Goal: Transaction & Acquisition: Purchase product/service

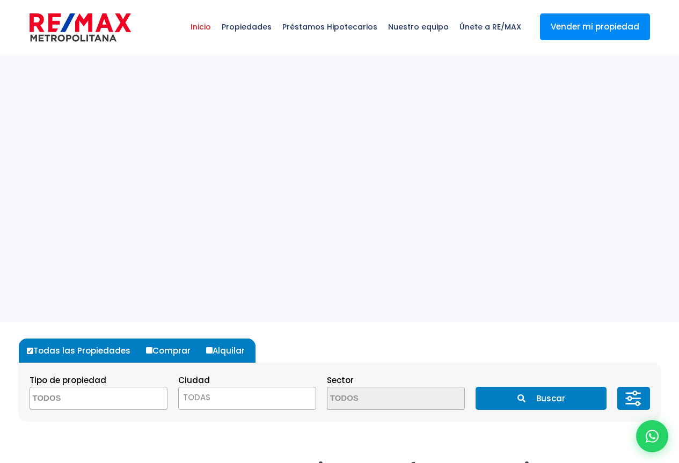
select select
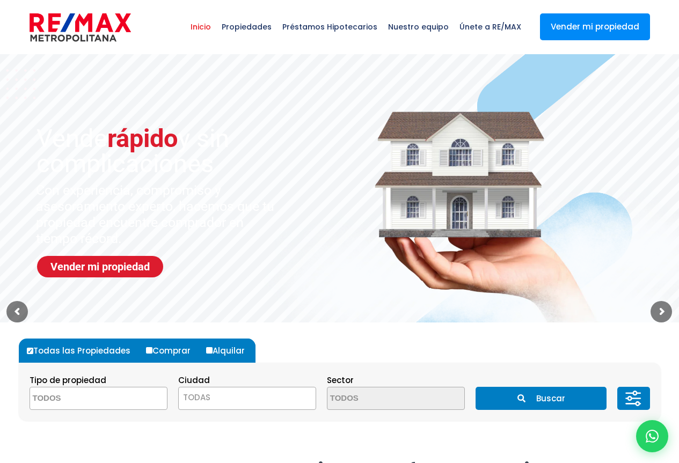
click at [216, 26] on span "Inicio" at bounding box center [200, 27] width 31 height 32
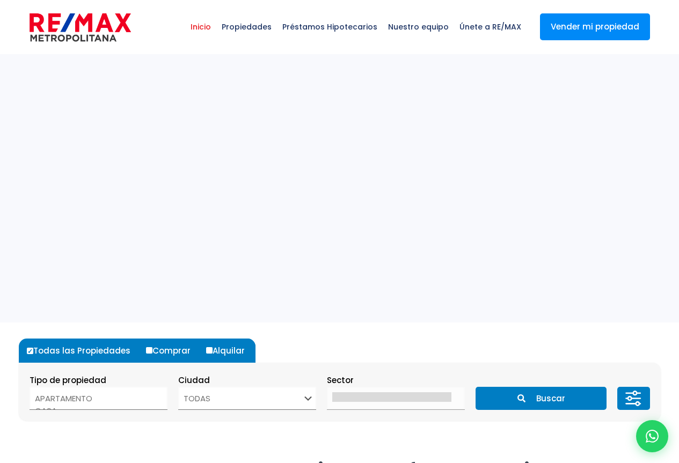
select select
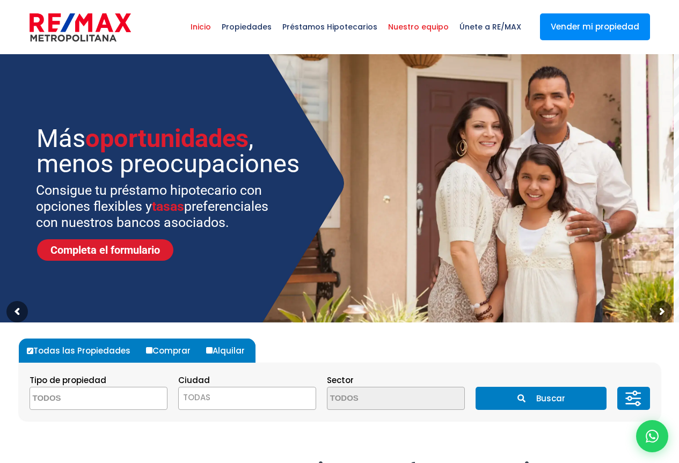
click at [433, 26] on span "Nuestro equipo" at bounding box center [417, 27] width 71 height 32
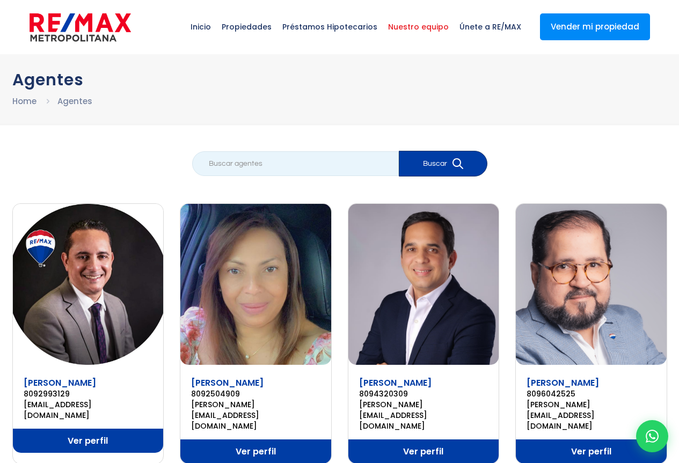
drag, startPoint x: 205, startPoint y: 164, endPoint x: 245, endPoint y: 149, distance: 42.6
click at [205, 164] on input "search" at bounding box center [295, 163] width 207 height 25
type input "enrique perez"
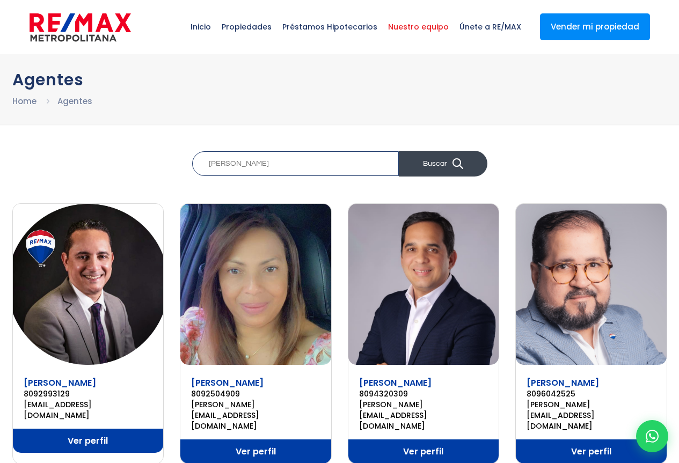
click at [459, 162] on icon "submit" at bounding box center [457, 163] width 11 height 11
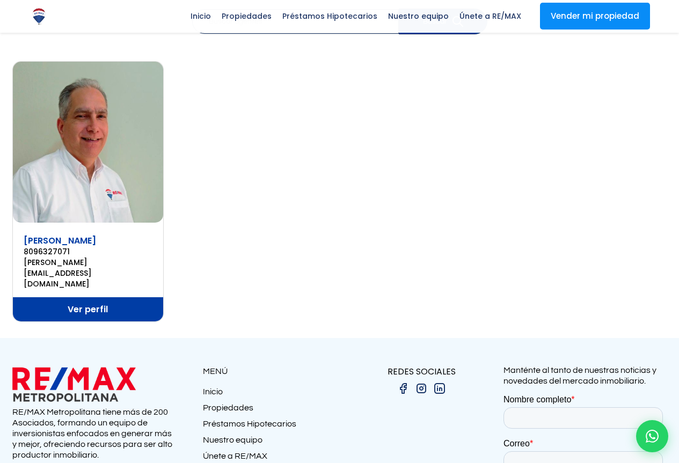
scroll to position [136, 0]
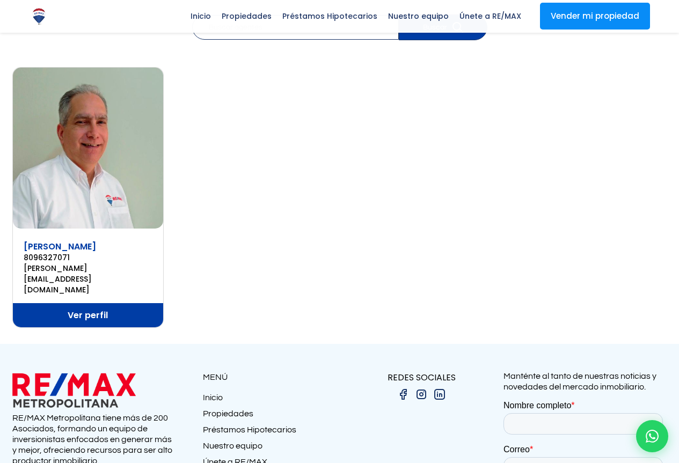
click at [87, 153] on img at bounding box center [88, 148] width 151 height 161
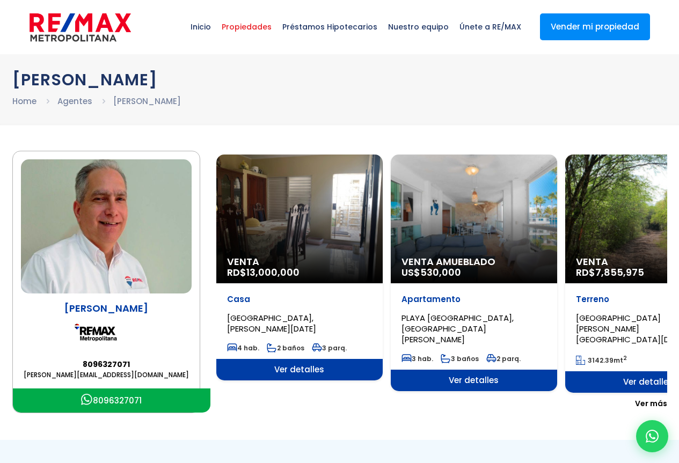
click at [263, 28] on span "Propiedades" at bounding box center [246, 27] width 61 height 32
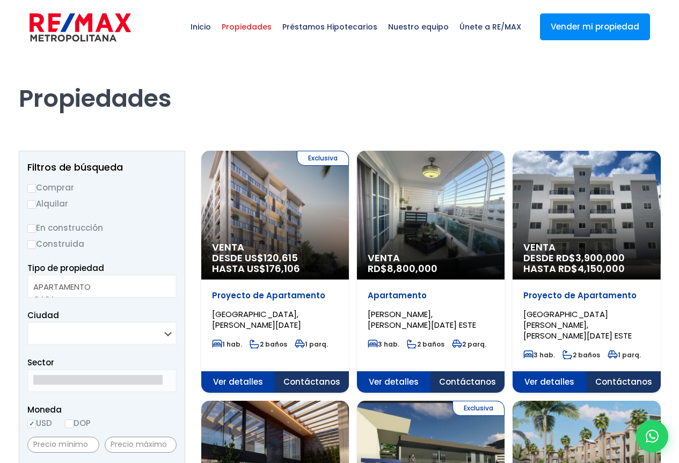
select select
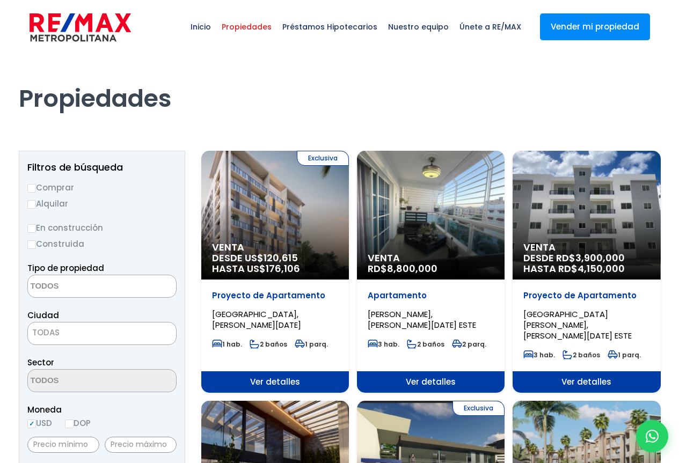
click at [64, 189] on label "Comprar" at bounding box center [101, 187] width 149 height 13
click at [36, 189] on input "Comprar" at bounding box center [31, 188] width 9 height 9
radio input "true"
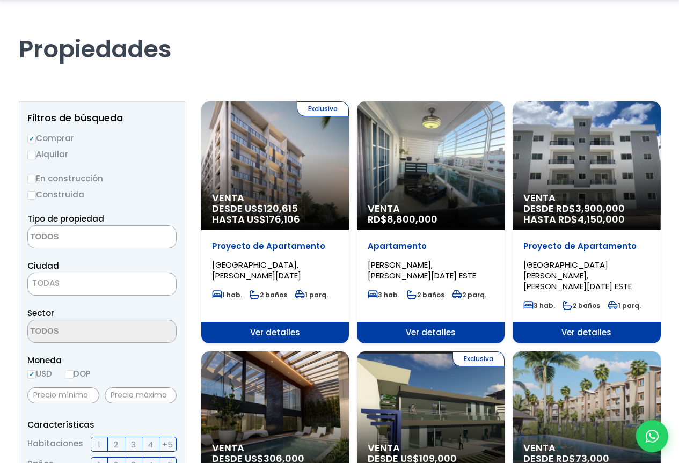
scroll to position [161, 0]
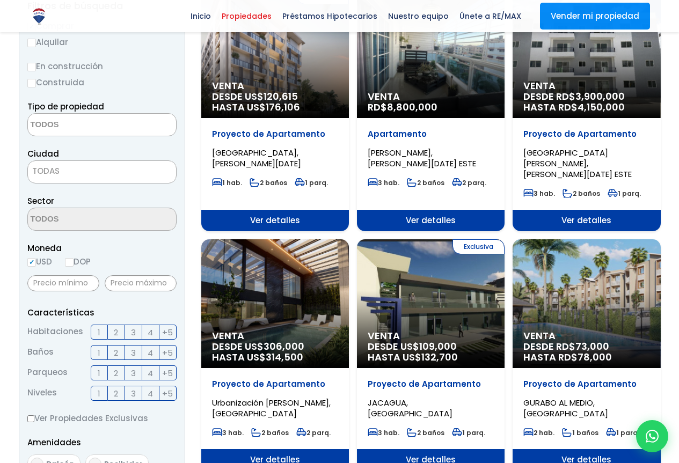
click at [69, 124] on textarea "Search" at bounding box center [80, 125] width 104 height 23
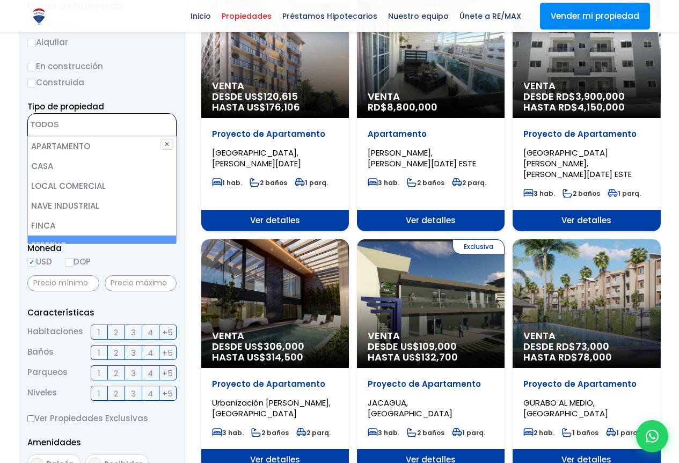
scroll to position [21, 0]
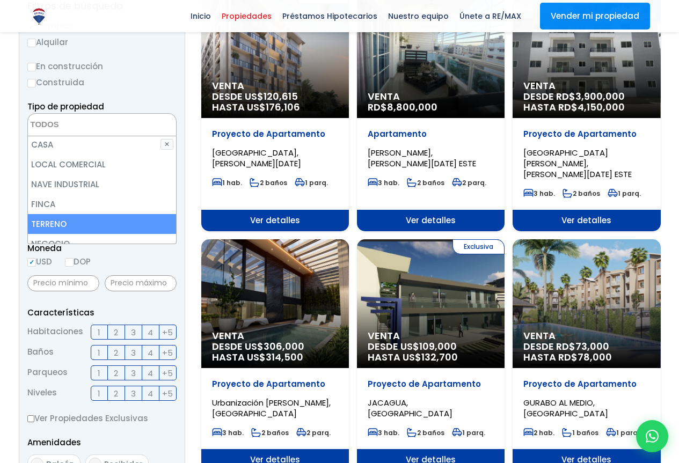
click at [58, 224] on li "TERRENO" at bounding box center [102, 224] width 148 height 20
select select "land"
click at [58, 224] on li "TERRENO" at bounding box center [102, 224] width 148 height 20
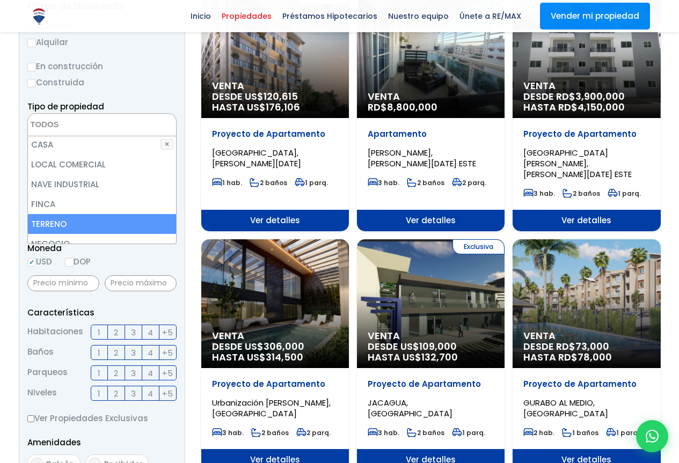
select select "land"
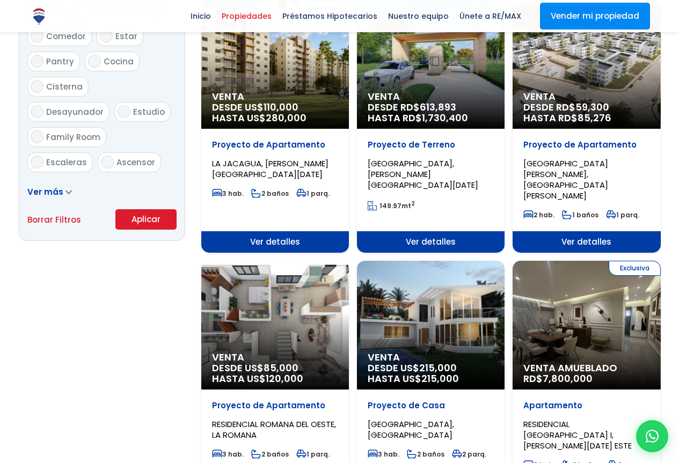
scroll to position [644, 0]
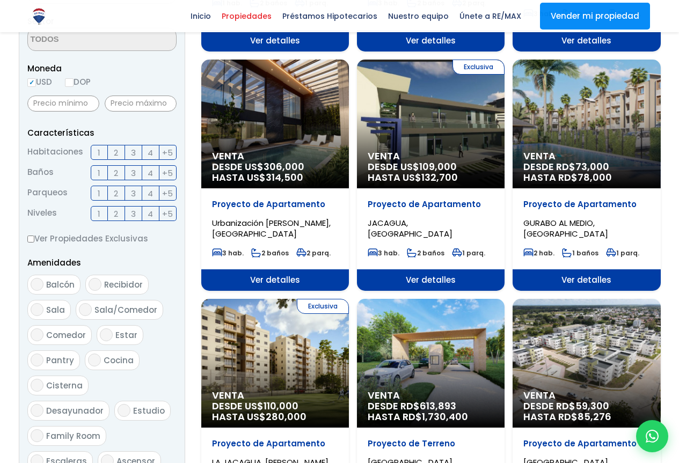
click at [50, 186] on form "Comprar Alquilar En construcción Construida Tipo de propiedad APARTAMENTO CASA …" at bounding box center [101, 184] width 149 height 689
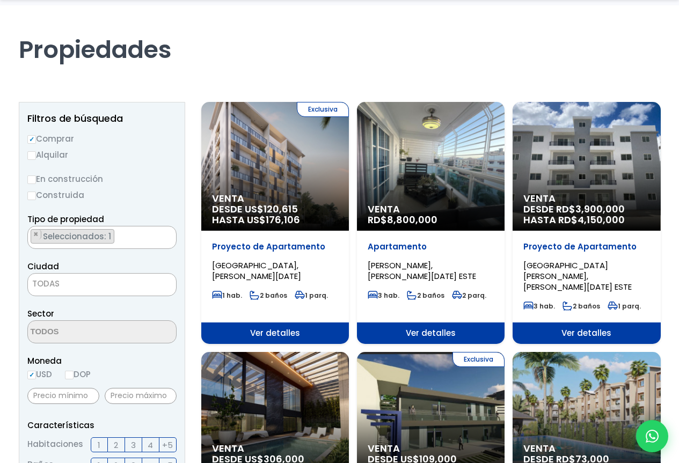
scroll to position [76, 0]
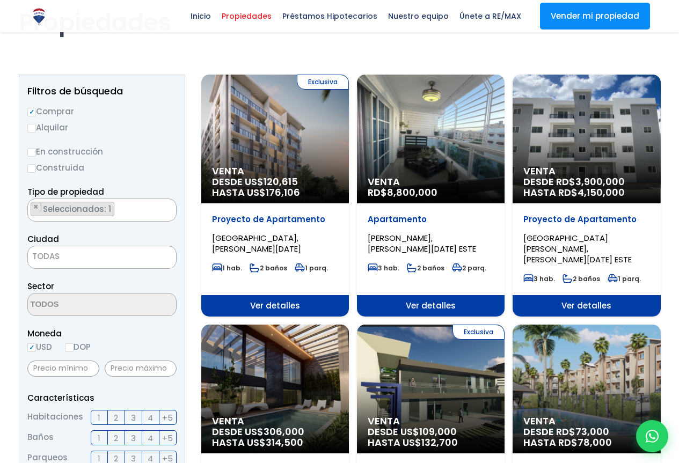
click at [45, 259] on span "TODAS" at bounding box center [45, 255] width 27 height 11
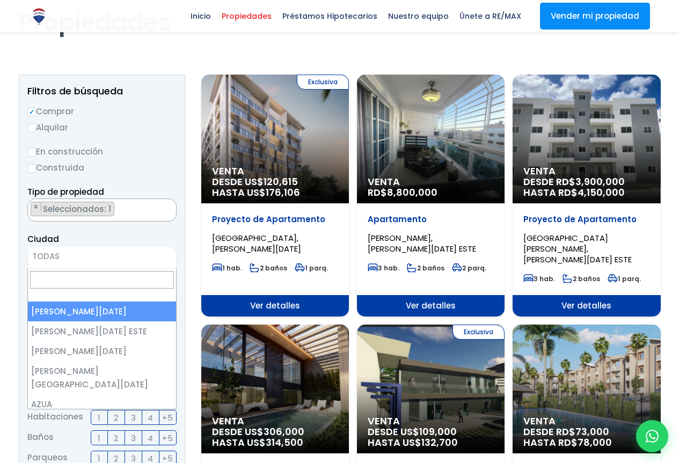
select select "1"
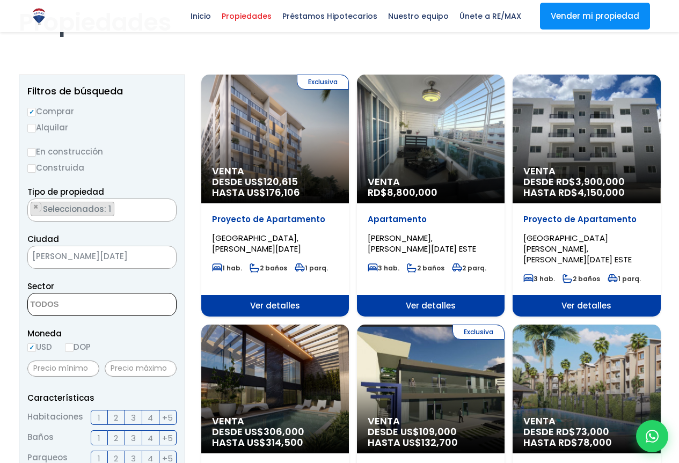
click at [61, 306] on textarea "Search" at bounding box center [80, 304] width 104 height 23
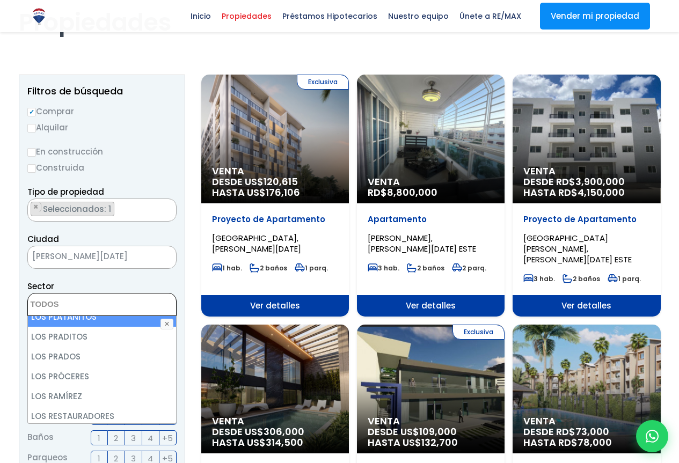
scroll to position [3272, 0]
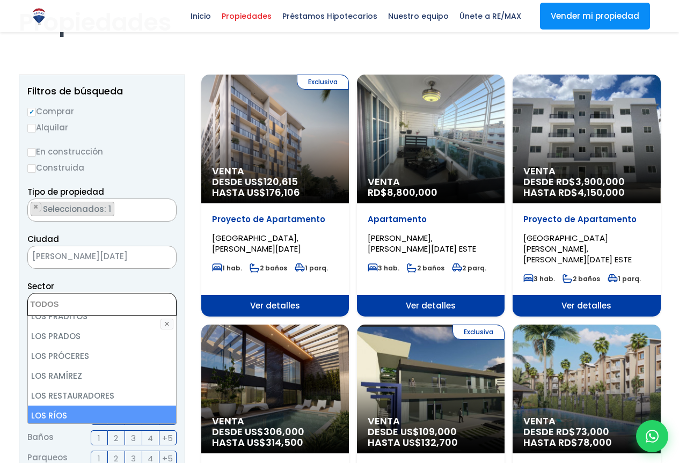
click at [66, 405] on li "LOS RÍOS" at bounding box center [102, 415] width 148 height 20
select select "36"
click at [66, 405] on li "LOS RÍOS" at bounding box center [102, 415] width 148 height 20
click at [58, 405] on li "LOS RÍOS" at bounding box center [102, 415] width 148 height 20
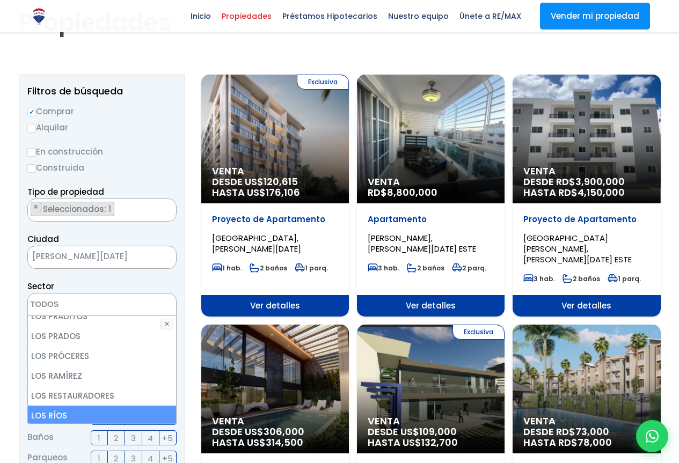
select select "36"
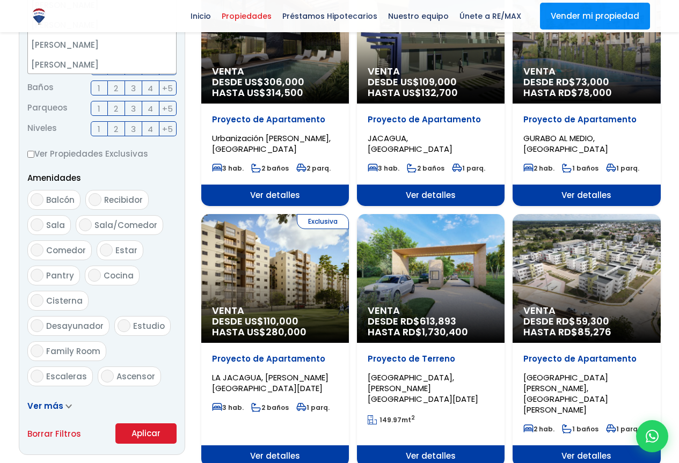
scroll to position [558, 0]
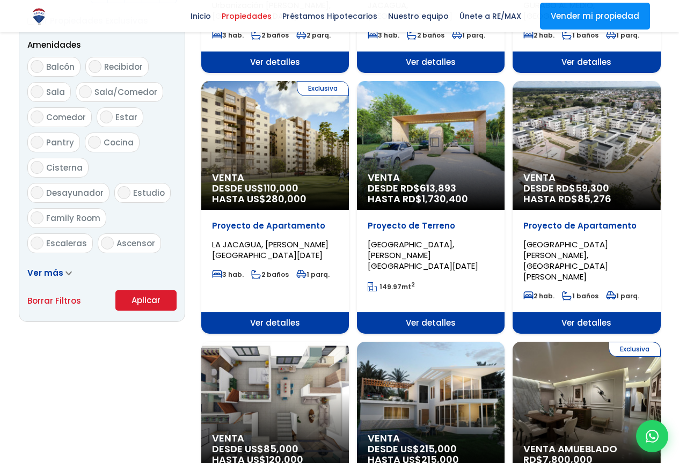
click at [153, 299] on button "Aplicar" at bounding box center [145, 300] width 61 height 20
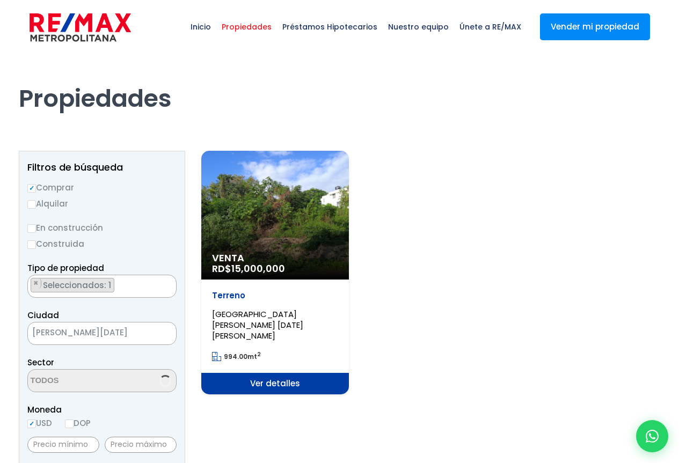
scroll to position [2048, 0]
select select "36"
click at [271, 239] on div "Venta RD$ 15,000,000" at bounding box center [275, 215] width 148 height 129
click at [289, 373] on span "Ver detalles" at bounding box center [275, 383] width 148 height 21
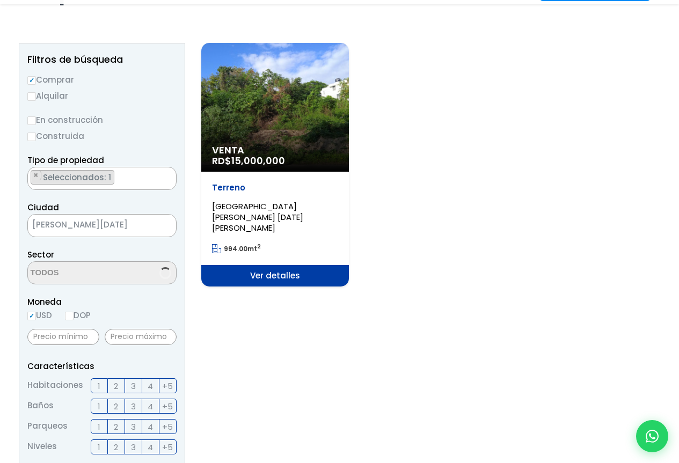
scroll to position [2048, 0]
select select "36"
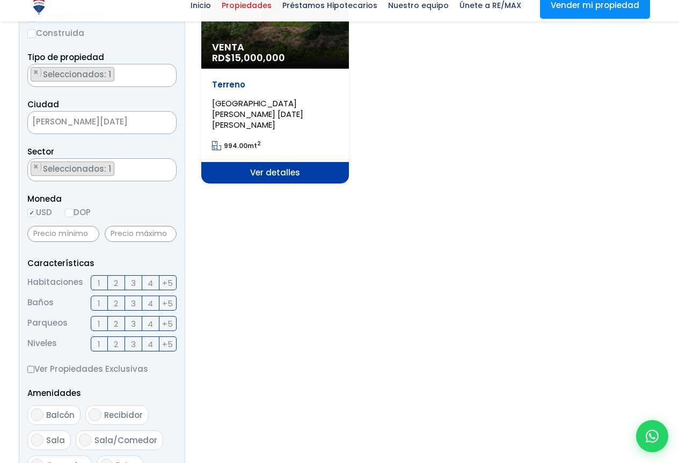
scroll to position [215, 0]
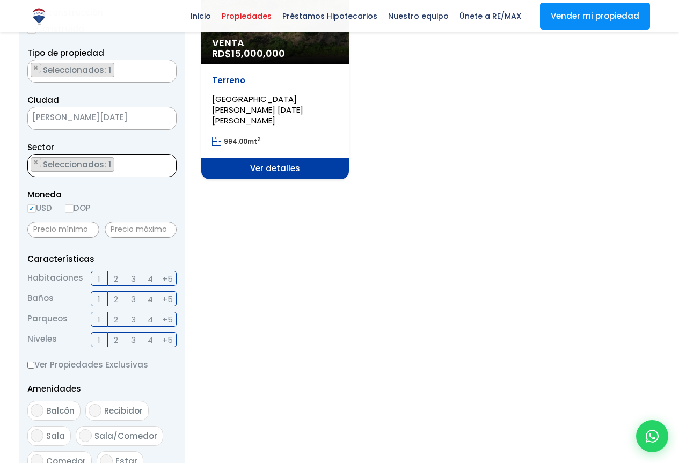
click at [116, 163] on ul "× Seleccionados: 1" at bounding box center [95, 165] width 135 height 23
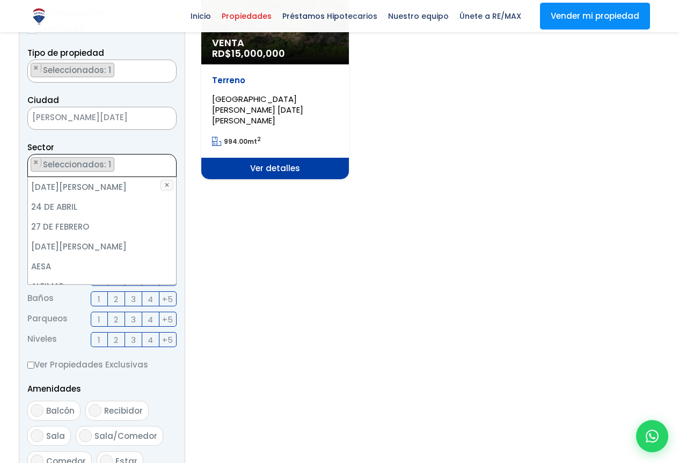
scroll to position [3268, 0]
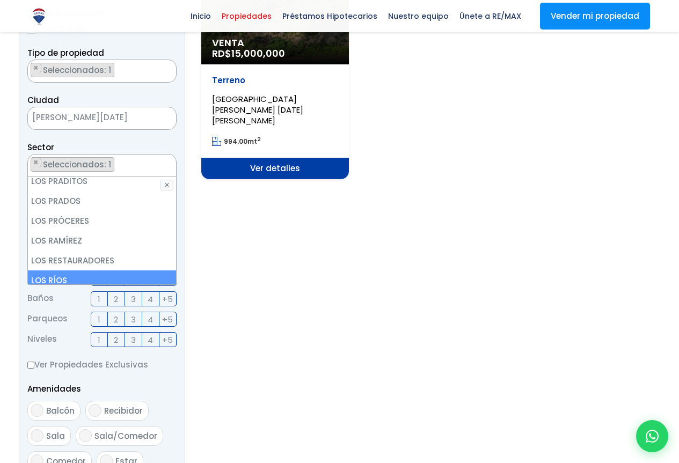
click at [47, 270] on li "LOS RÍOS" at bounding box center [102, 280] width 148 height 20
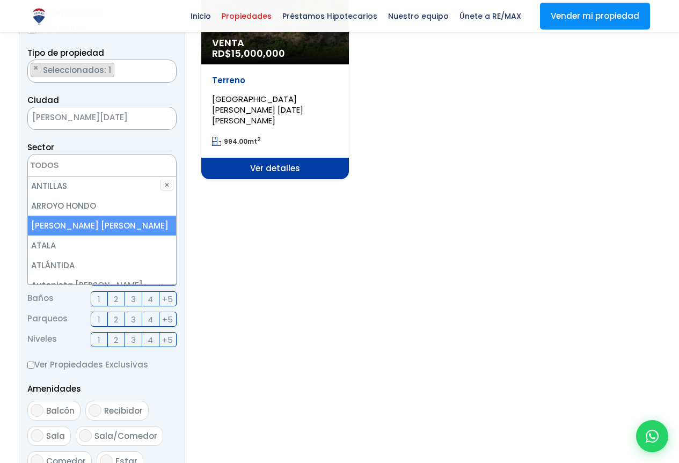
scroll to position [161, 0]
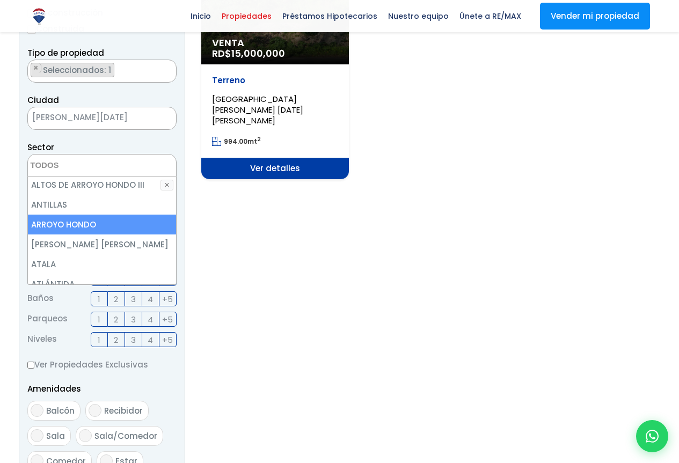
click at [76, 224] on li "ARROYO HONDO" at bounding box center [102, 225] width 148 height 20
select select "98"
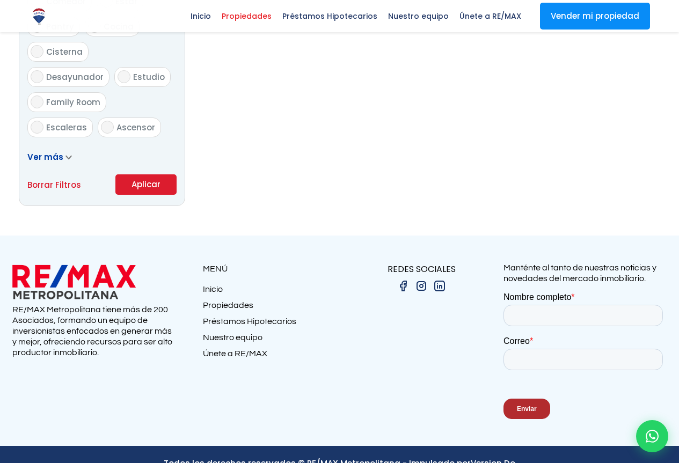
scroll to position [695, 0]
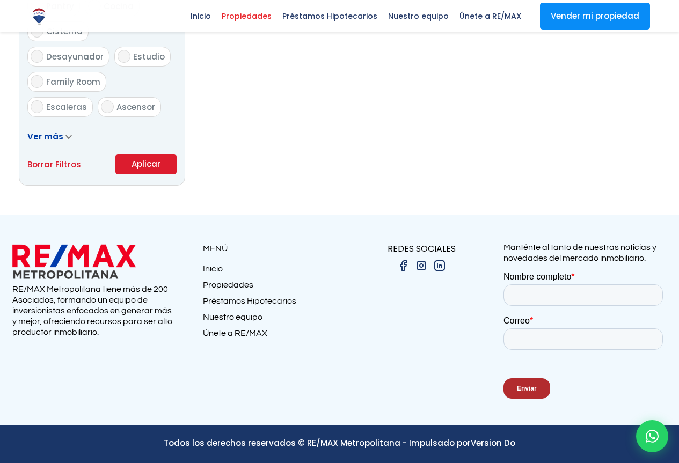
click at [151, 160] on button "Aplicar" at bounding box center [145, 164] width 61 height 20
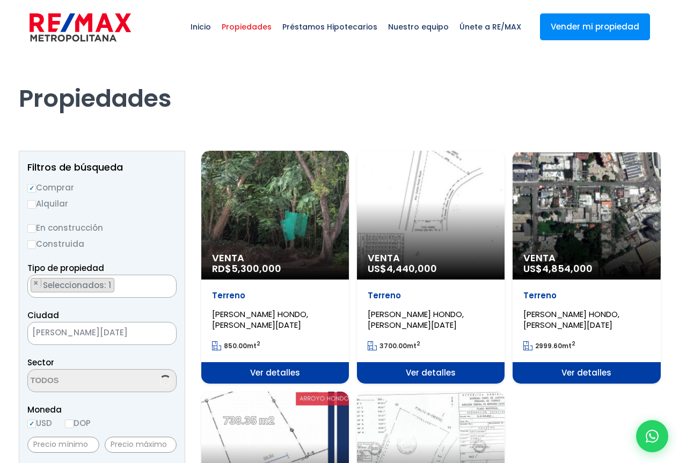
select select "98"
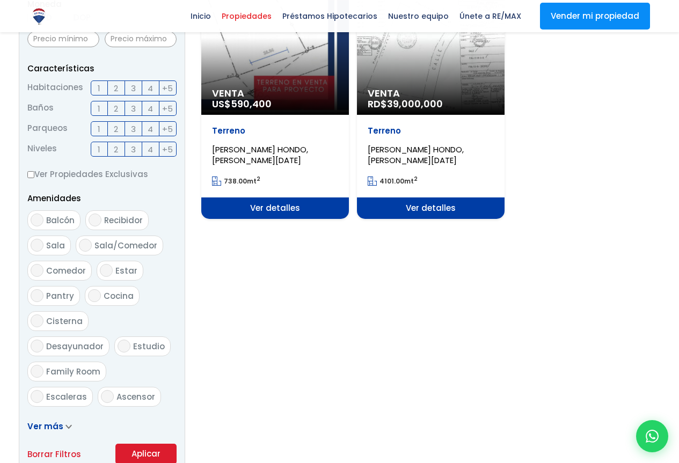
scroll to position [268, 0]
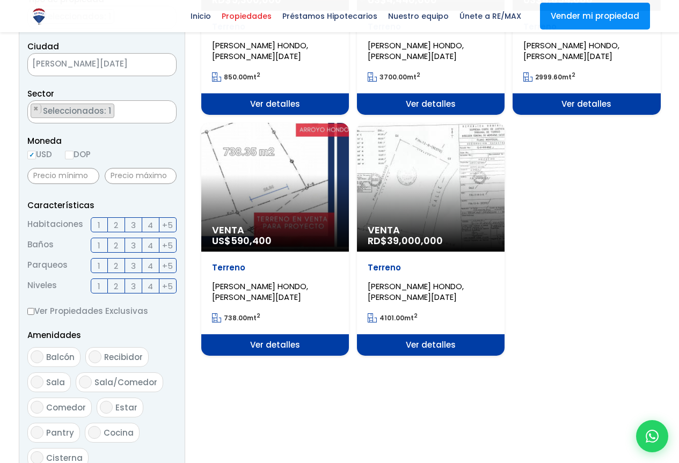
click at [283, 115] on span "Ver detalles" at bounding box center [275, 103] width 148 height 21
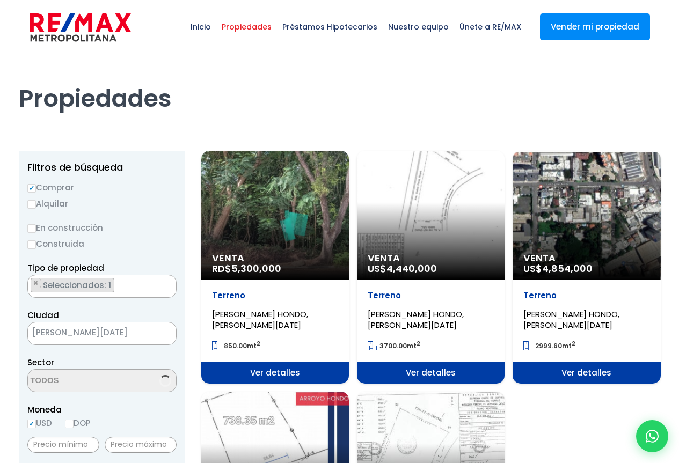
select select "98"
click at [259, 26] on span "Propiedades" at bounding box center [246, 27] width 61 height 32
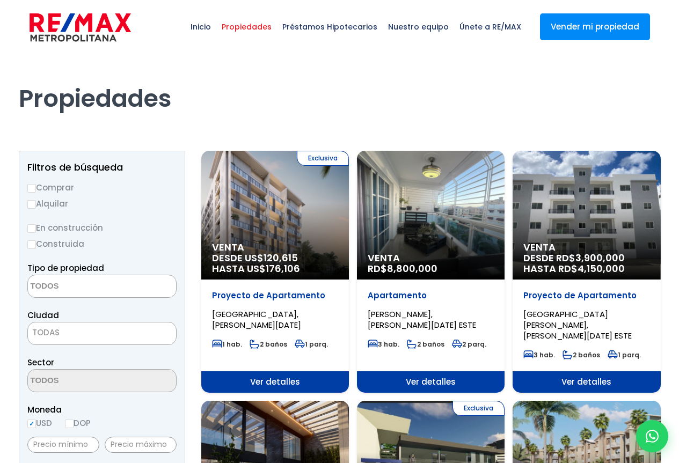
select select
click at [57, 187] on label "Comprar" at bounding box center [101, 187] width 149 height 13
click at [36, 187] on input "Comprar" at bounding box center [31, 188] width 9 height 9
radio input "true"
click at [57, 285] on textarea "Search" at bounding box center [80, 286] width 104 height 23
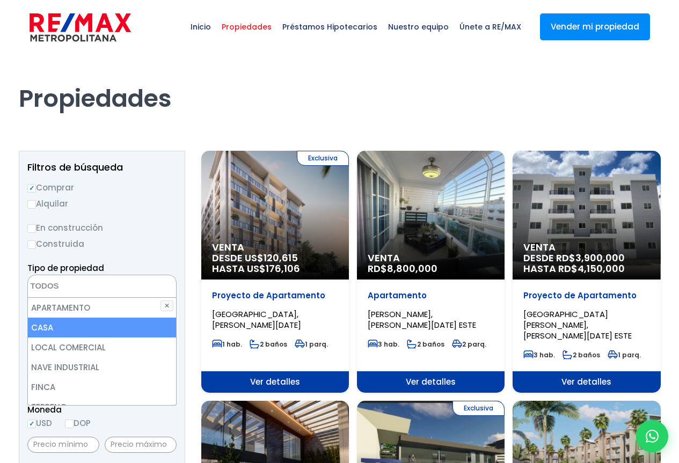
click at [40, 326] on li "CASA" at bounding box center [102, 328] width 148 height 20
select select "house"
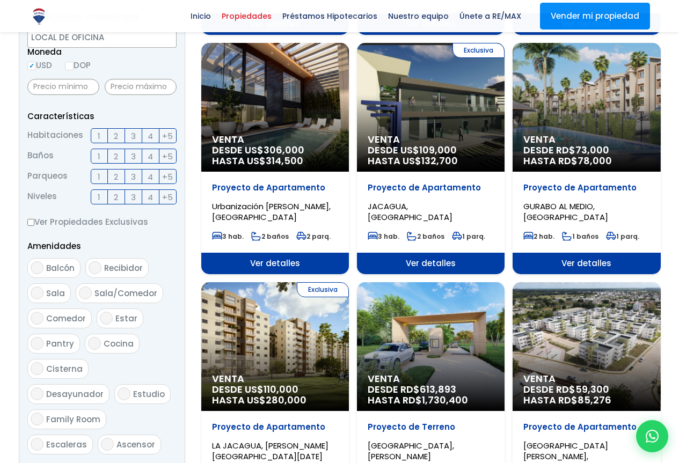
scroll to position [429, 0]
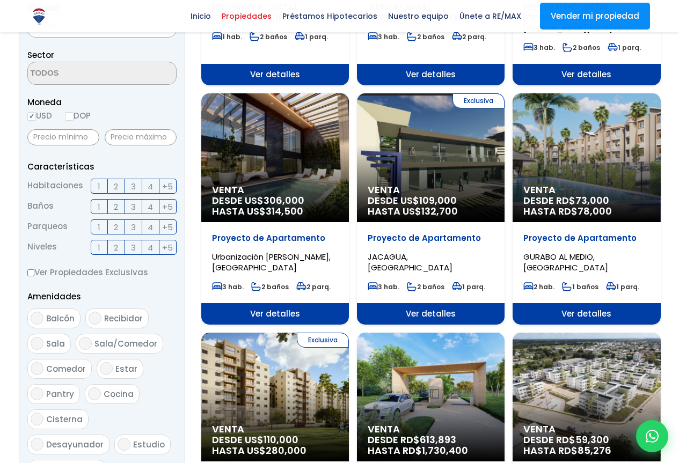
click at [66, 402] on form "Comprar Alquilar En construcción Construida Tipo de propiedad APARTAMENTO CASA …" at bounding box center [101, 217] width 149 height 689
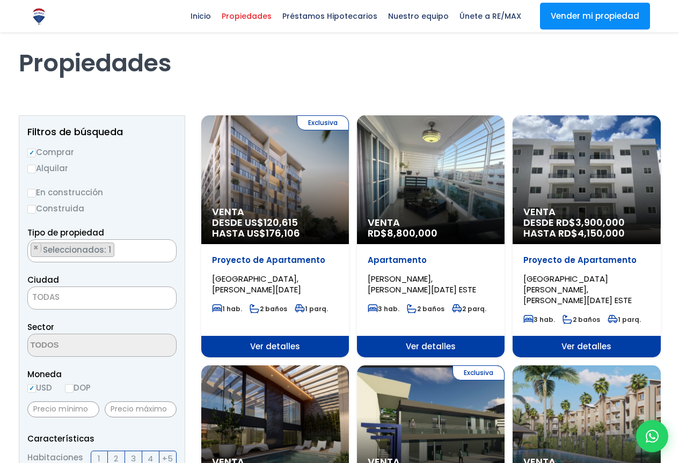
scroll to position [22, 0]
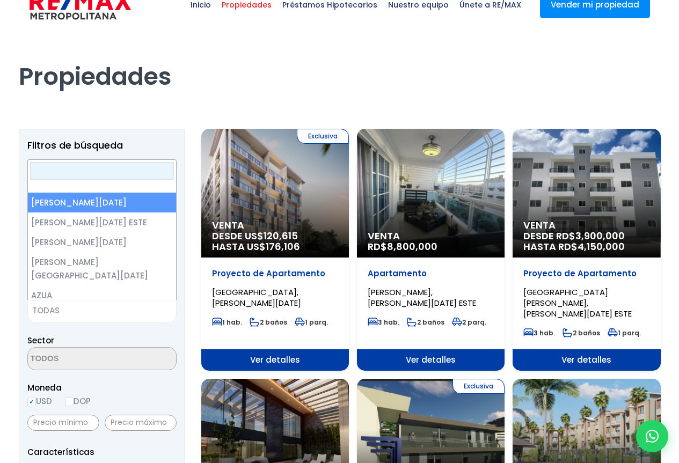
click at [38, 307] on span "TODAS" at bounding box center [45, 310] width 27 height 11
select select "1"
click at [79, 200] on label "En construcción" at bounding box center [101, 205] width 149 height 13
click at [0, 0] on input "En construcción" at bounding box center [0, 0] width 0 height 0
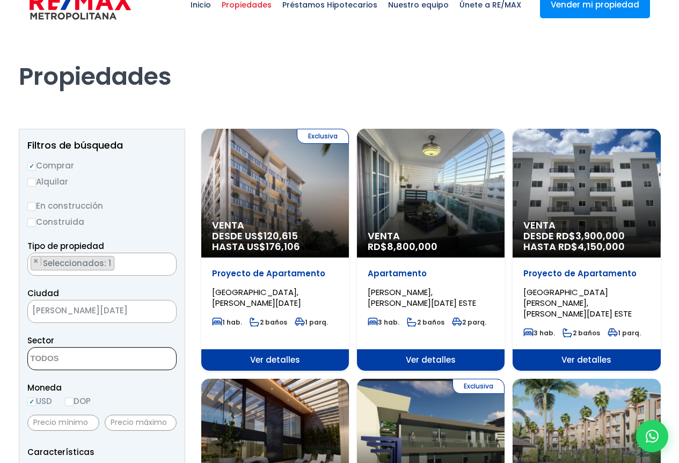
click at [69, 357] on textarea "Search" at bounding box center [80, 359] width 104 height 23
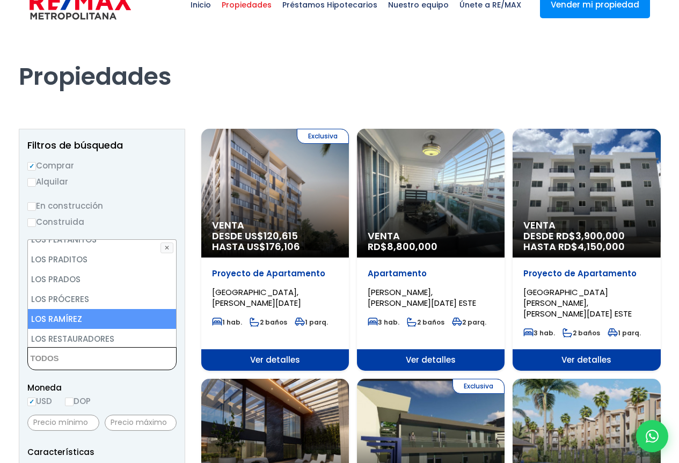
scroll to position [3272, 0]
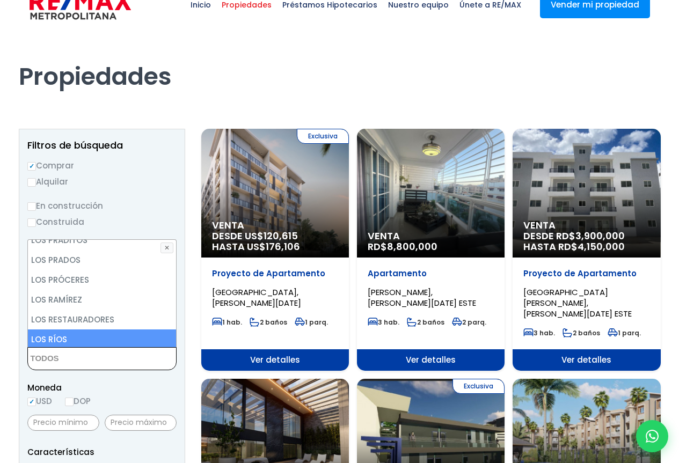
click at [42, 329] on li "LOS RÍOS" at bounding box center [102, 339] width 148 height 20
select select "36"
click at [42, 329] on li "LOS RÍOS" at bounding box center [102, 339] width 148 height 20
click at [68, 329] on li "LOS RÍOS" at bounding box center [102, 339] width 148 height 20
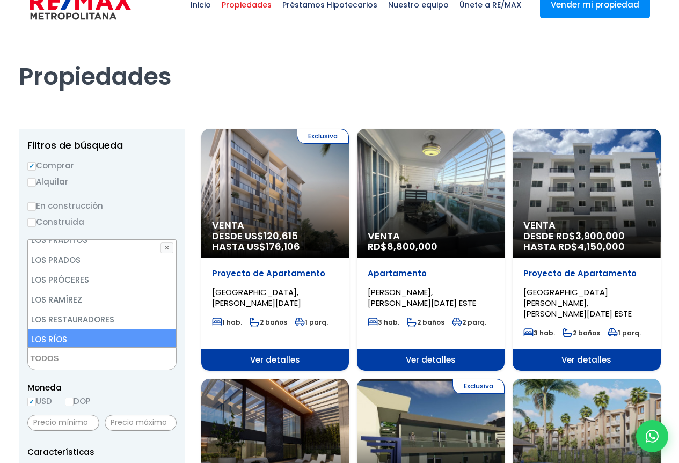
select select "36"
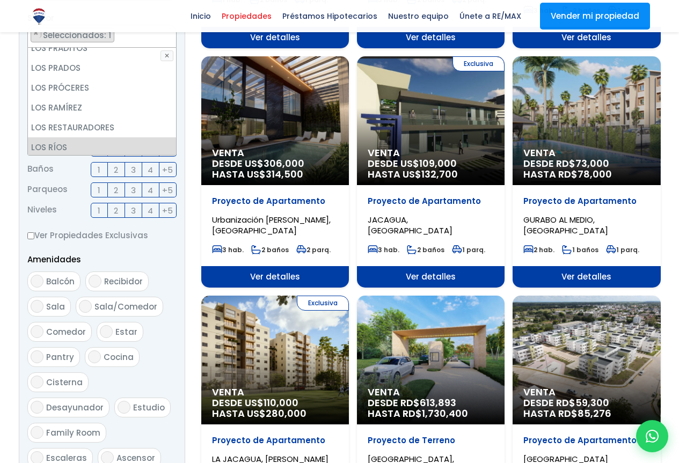
scroll to position [666, 0]
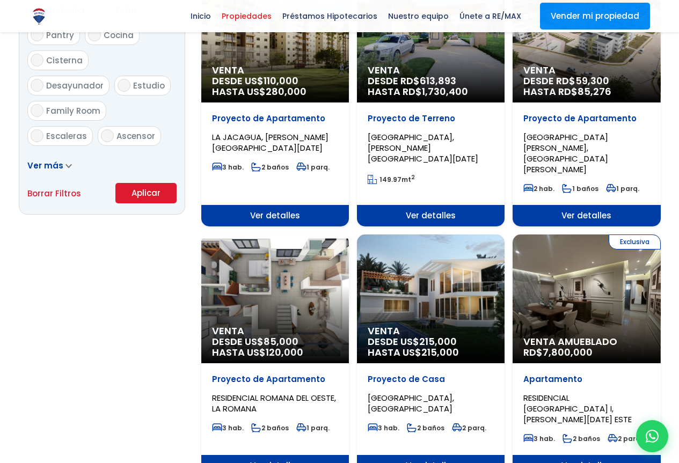
click at [151, 189] on button "Aplicar" at bounding box center [145, 193] width 61 height 20
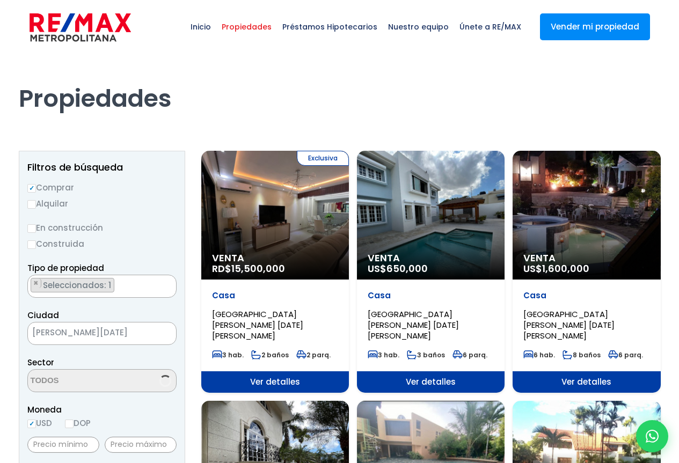
select select "36"
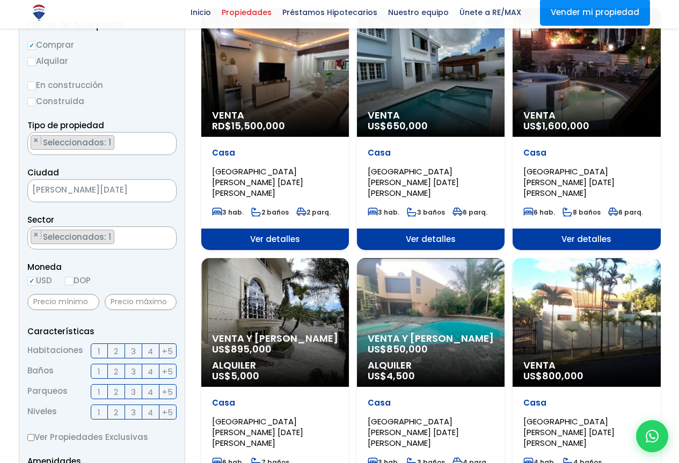
scroll to position [161, 0]
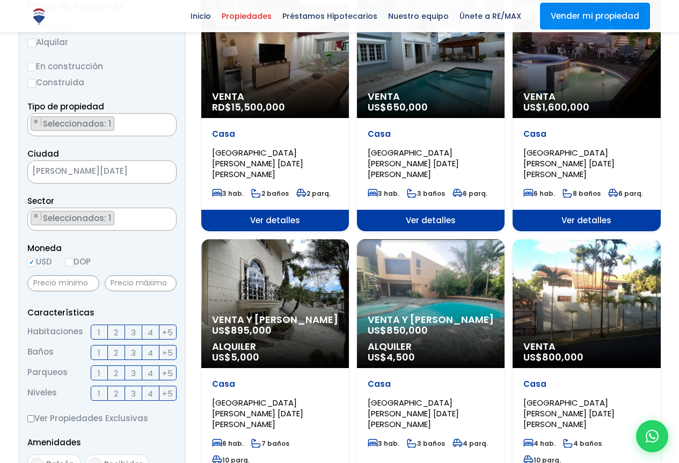
click at [349, 210] on span "Ver detalles" at bounding box center [275, 220] width 148 height 21
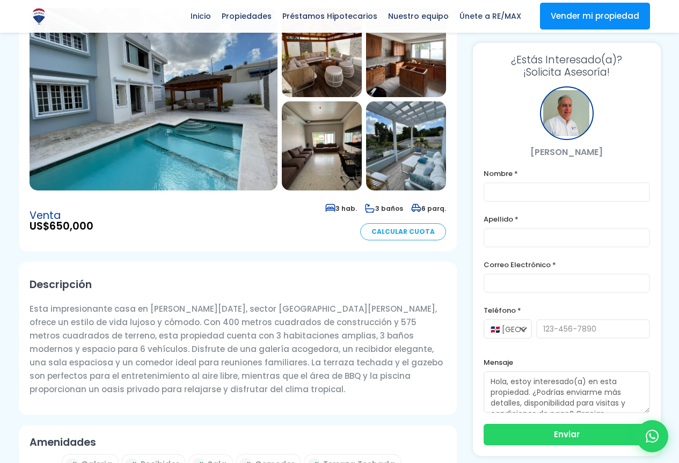
scroll to position [161, 0]
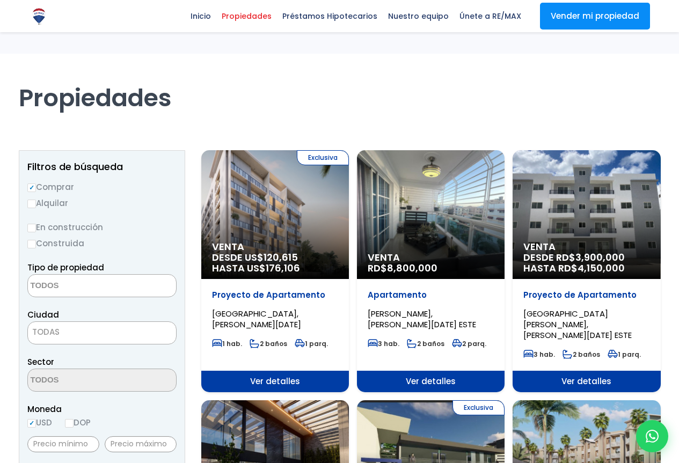
select select "house"
select select "1"
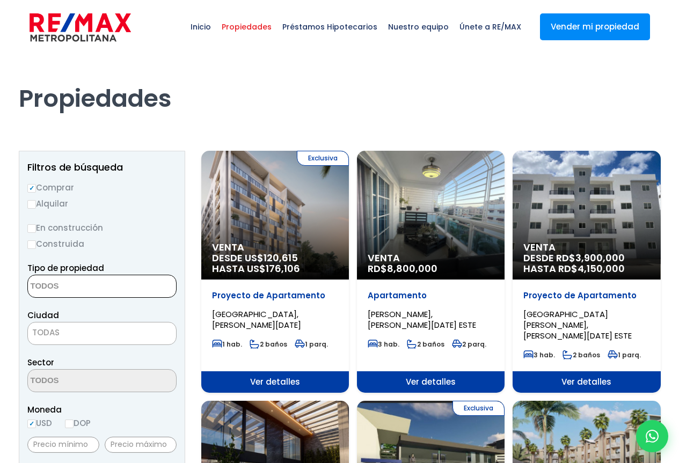
click at [63, 284] on textarea "Search" at bounding box center [80, 286] width 104 height 23
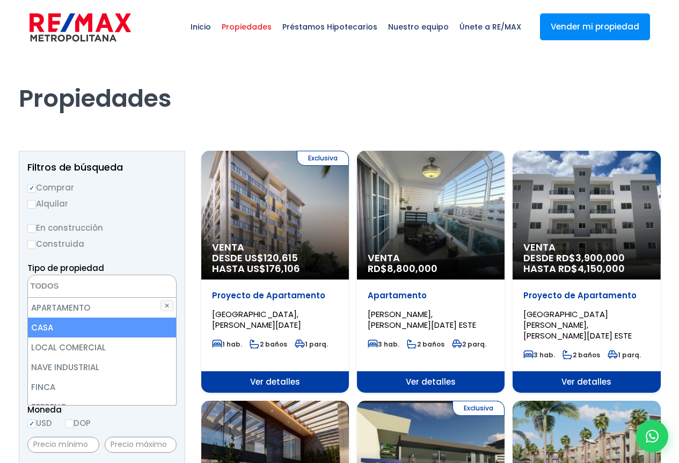
click at [49, 325] on li "CASA" at bounding box center [102, 328] width 148 height 20
select select "house"
click at [49, 325] on li "CASA" at bounding box center [102, 328] width 148 height 20
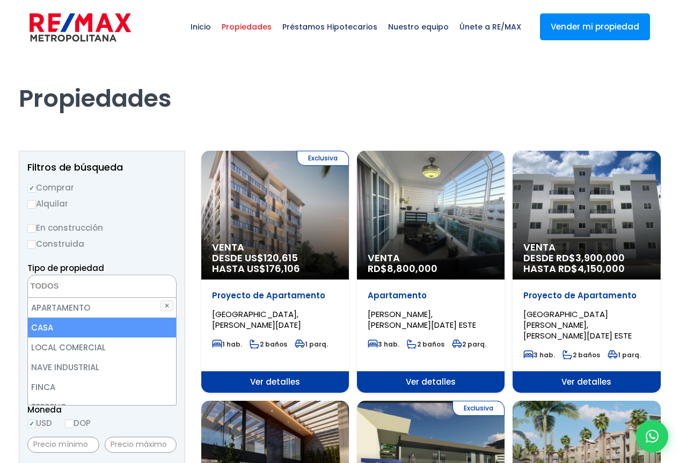
click at [49, 325] on li "CASA" at bounding box center [102, 328] width 148 height 20
select select "house"
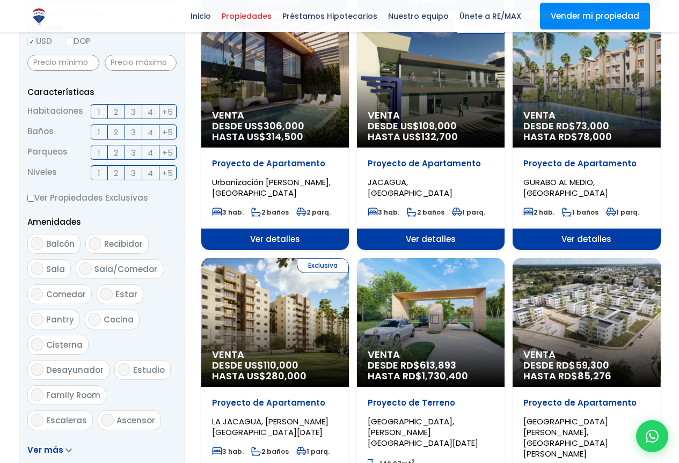
scroll to position [483, 0]
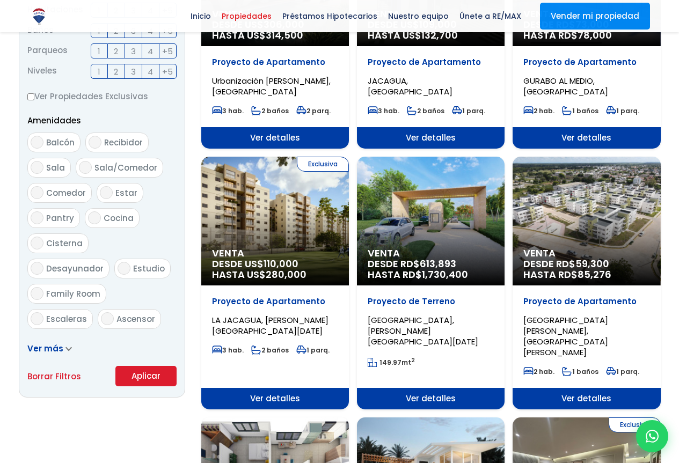
click at [68, 350] on form "Comprar Alquilar En construcción Construida Tipo de propiedad APARTAMENTO CASA …" at bounding box center [101, 41] width 149 height 689
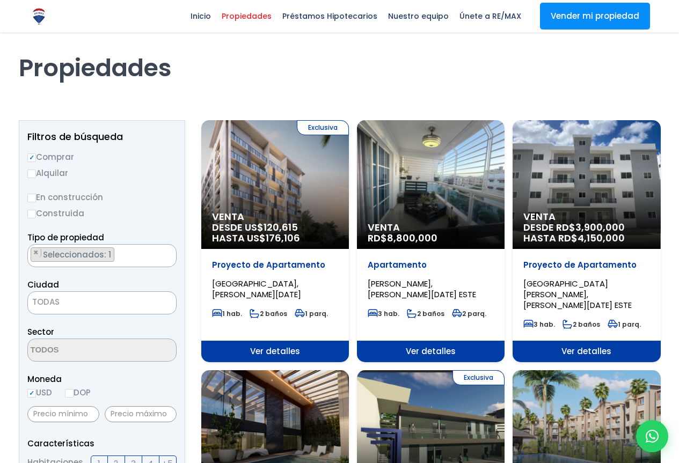
scroll to position [22, 0]
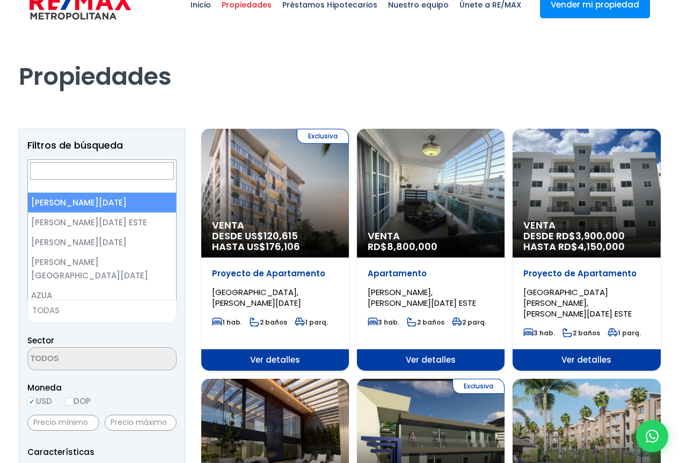
click at [43, 307] on span "TODAS" at bounding box center [45, 310] width 27 height 11
click at [51, 308] on span "TODAS" at bounding box center [45, 310] width 27 height 11
click at [131, 200] on label "En construcción" at bounding box center [101, 205] width 149 height 13
click at [0, 0] on input "En construcción" at bounding box center [0, 0] width 0 height 0
click at [42, 309] on span "TODAS" at bounding box center [45, 310] width 27 height 11
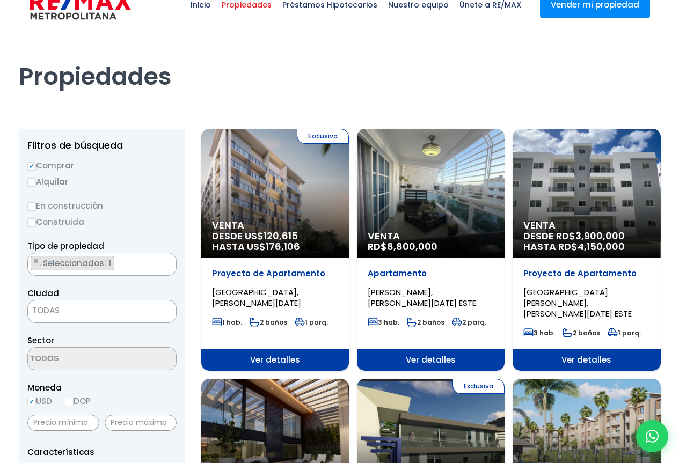
click at [120, 204] on label "En construcción" at bounding box center [101, 205] width 149 height 13
click at [0, 0] on input "En construcción" at bounding box center [0, 0] width 0 height 0
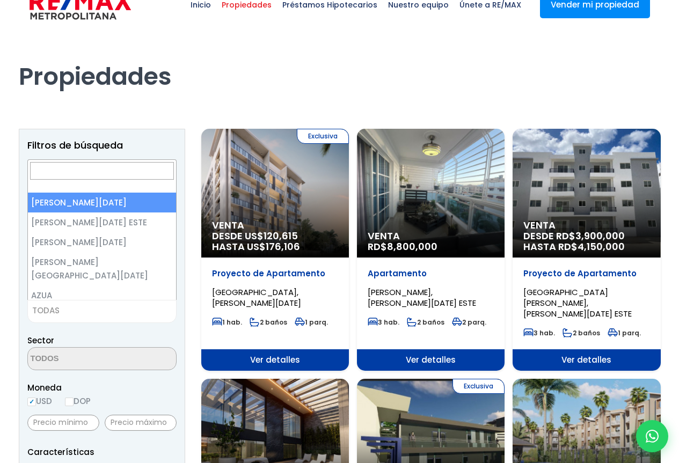
click at [39, 310] on span "TODAS" at bounding box center [45, 310] width 27 height 11
click at [116, 203] on label "En construcción" at bounding box center [101, 205] width 149 height 13
click at [0, 0] on input "En construcción" at bounding box center [0, 0] width 0 height 0
click at [116, 203] on label "En construcción" at bounding box center [101, 205] width 149 height 13
click at [0, 0] on input "En construcción" at bounding box center [0, 0] width 0 height 0
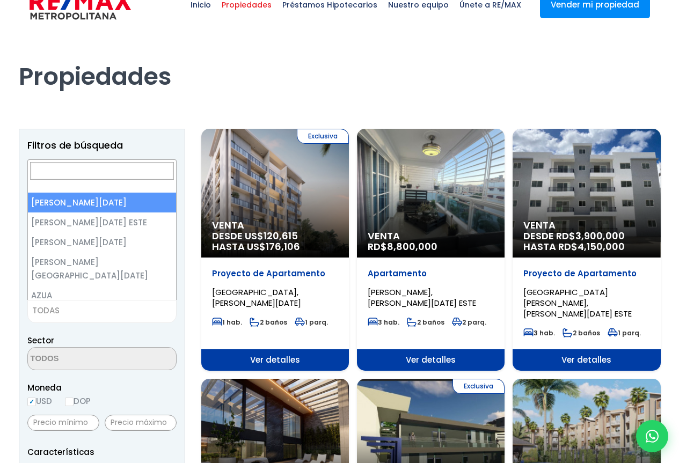
click at [116, 203] on label "En construcción" at bounding box center [101, 205] width 149 height 13
click at [0, 0] on input "En construcción" at bounding box center [0, 0] width 0 height 0
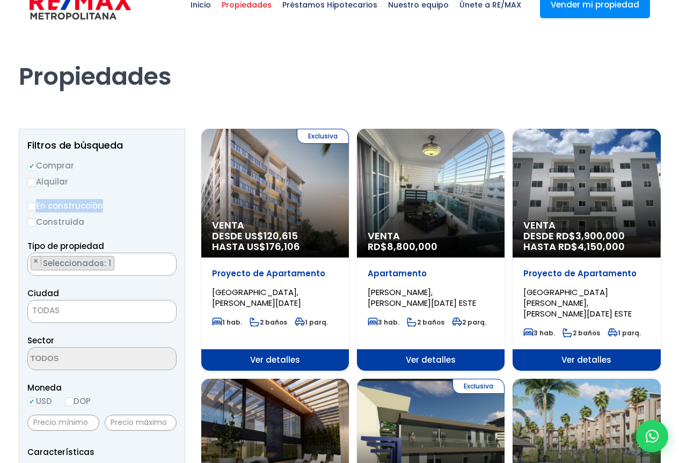
click at [116, 203] on label "En construcción" at bounding box center [101, 205] width 149 height 13
click at [0, 0] on input "En construcción" at bounding box center [0, 0] width 0 height 0
click at [116, 203] on label "En construcción" at bounding box center [101, 205] width 149 height 13
click at [0, 0] on input "En construcción" at bounding box center [0, 0] width 0 height 0
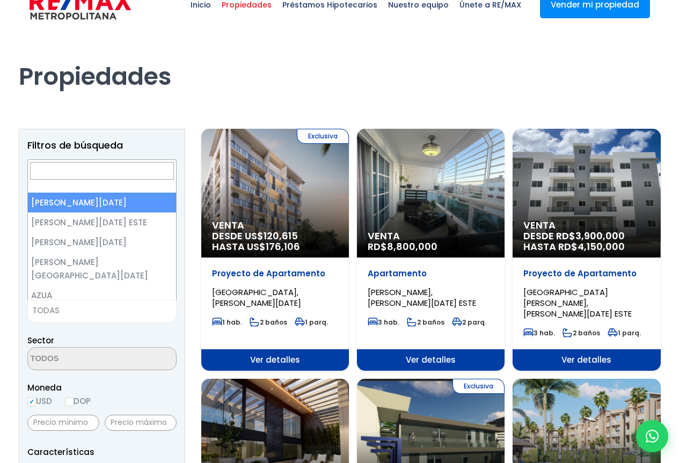
click at [41, 312] on span "TODAS" at bounding box center [45, 310] width 27 height 11
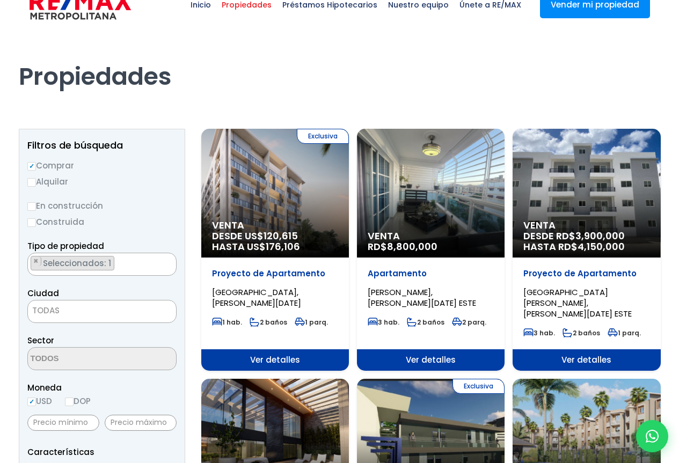
click at [100, 201] on label "En construcción" at bounding box center [101, 205] width 149 height 13
click at [0, 0] on input "En construcción" at bounding box center [0, 0] width 0 height 0
click at [47, 316] on span "TODAS" at bounding box center [102, 310] width 148 height 15
click at [43, 312] on span "TODAS" at bounding box center [45, 310] width 27 height 11
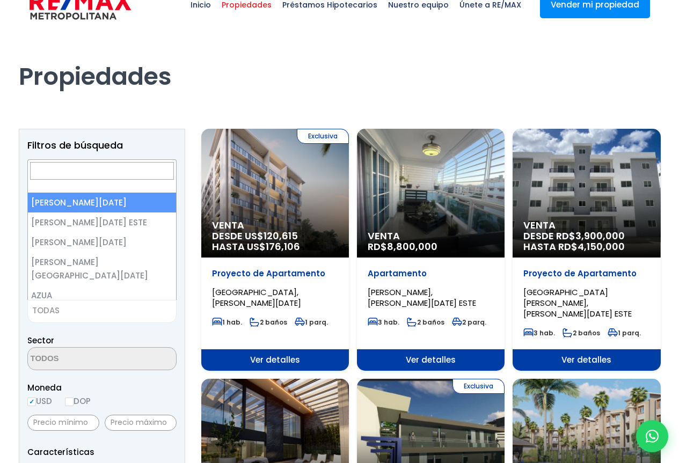
click at [158, 200] on label "En construcción" at bounding box center [101, 205] width 149 height 13
click at [0, 0] on input "En construcción" at bounding box center [0, 0] width 0 height 0
click at [158, 200] on label "En construcción" at bounding box center [101, 205] width 149 height 13
click at [0, 0] on input "En construcción" at bounding box center [0, 0] width 0 height 0
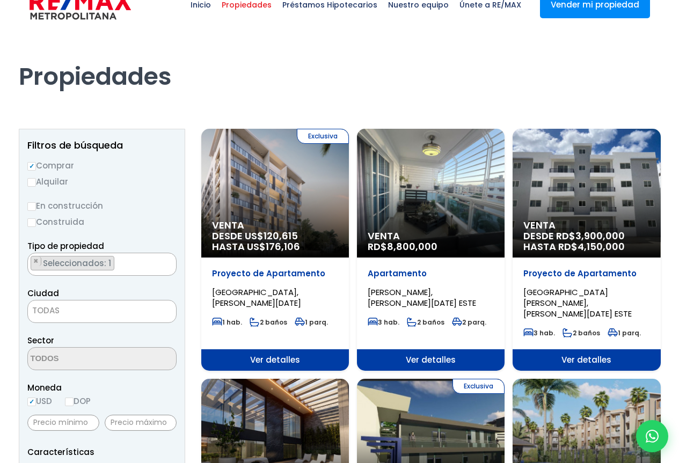
click at [48, 308] on span "TODAS" at bounding box center [45, 310] width 27 height 11
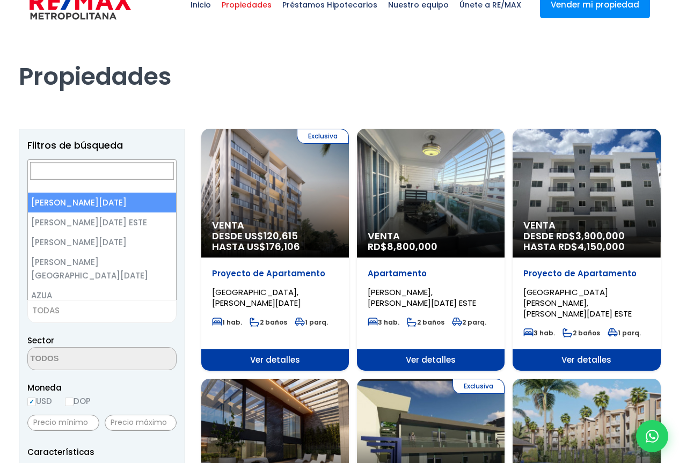
click at [123, 207] on label "En construcción" at bounding box center [101, 205] width 149 height 13
click at [0, 0] on input "En construcción" at bounding box center [0, 0] width 0 height 0
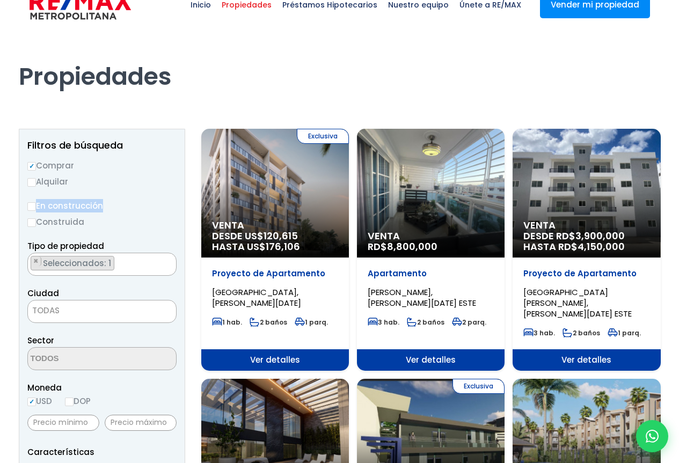
click at [123, 207] on label "En construcción" at bounding box center [101, 205] width 149 height 13
click at [0, 0] on input "En construcción" at bounding box center [0, 0] width 0 height 0
click at [63, 313] on span "TODAS" at bounding box center [102, 310] width 148 height 15
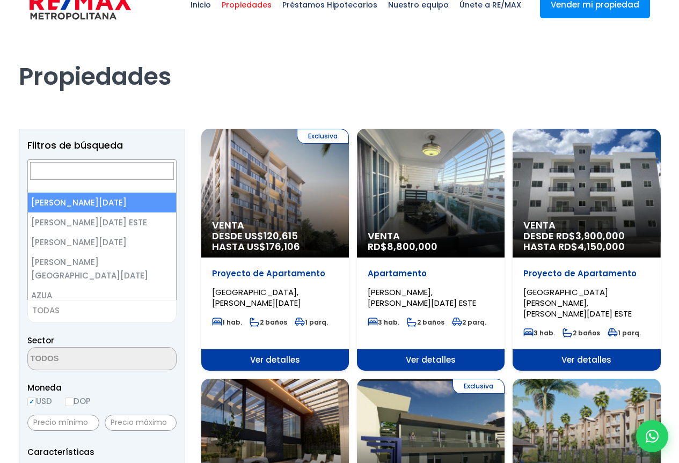
click at [48, 312] on span "TODAS" at bounding box center [45, 310] width 27 height 11
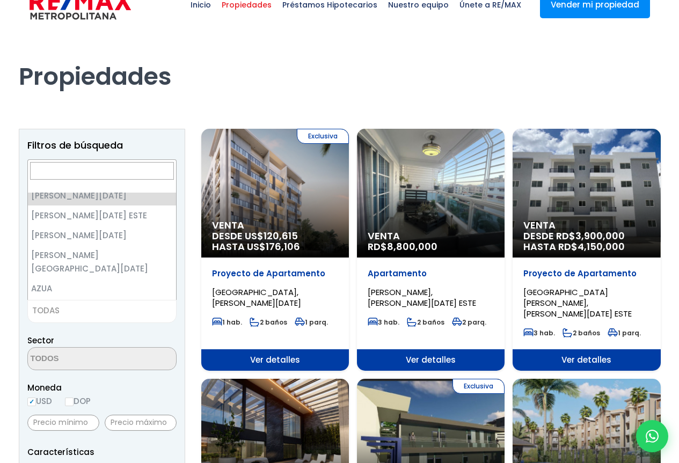
scroll to position [0, 0]
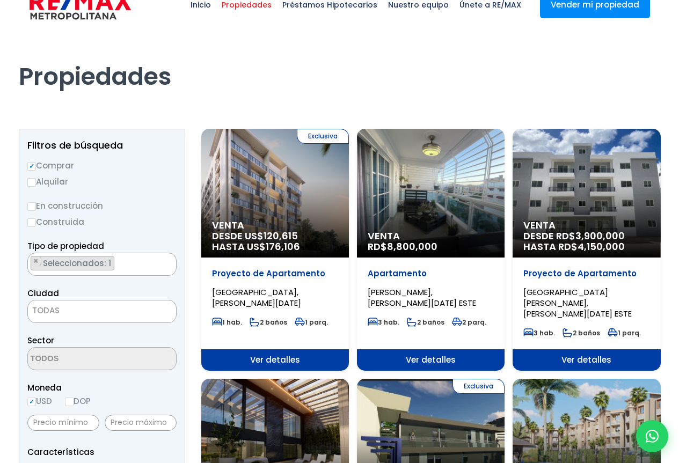
click at [105, 200] on label "En construcción" at bounding box center [101, 205] width 149 height 13
click at [0, 0] on input "En construcción" at bounding box center [0, 0] width 0 height 0
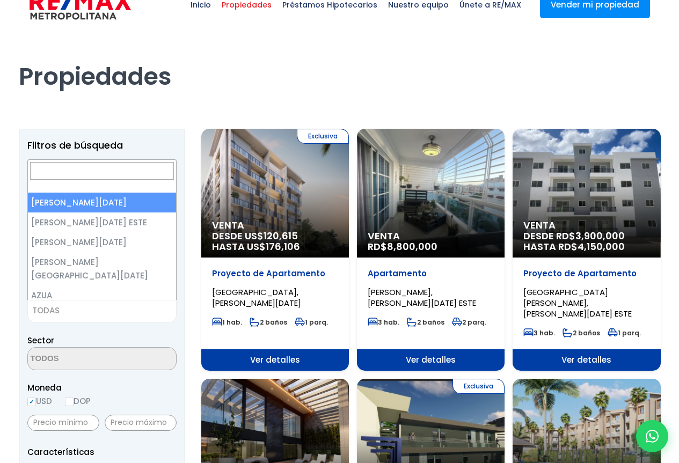
click at [38, 311] on span "TODAS" at bounding box center [45, 310] width 27 height 11
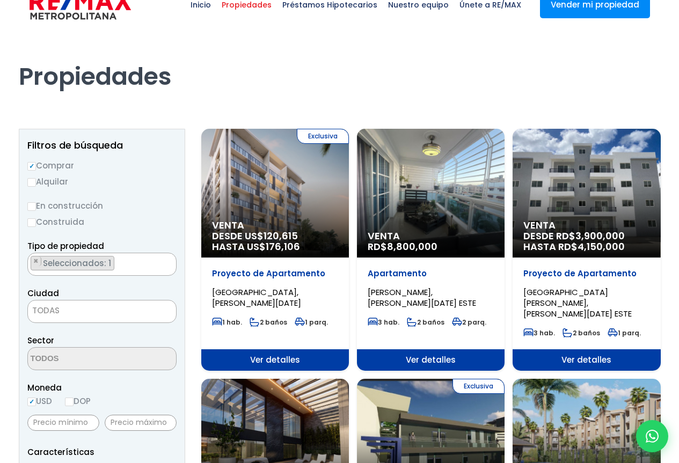
click at [46, 310] on span "TODAS" at bounding box center [45, 310] width 27 height 11
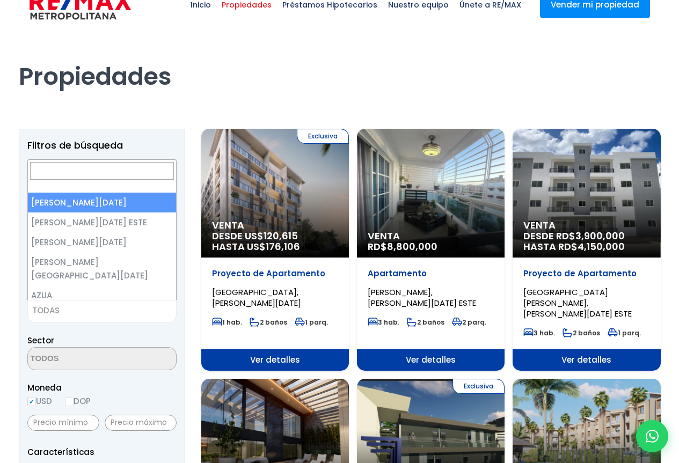
click at [46, 310] on span "TODAS" at bounding box center [45, 310] width 27 height 11
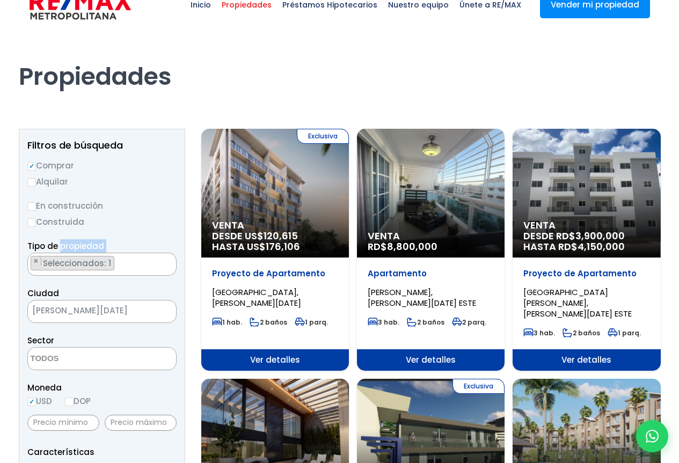
click at [131, 313] on span "SANTO DOMINGO OESTE" at bounding box center [88, 310] width 121 height 15
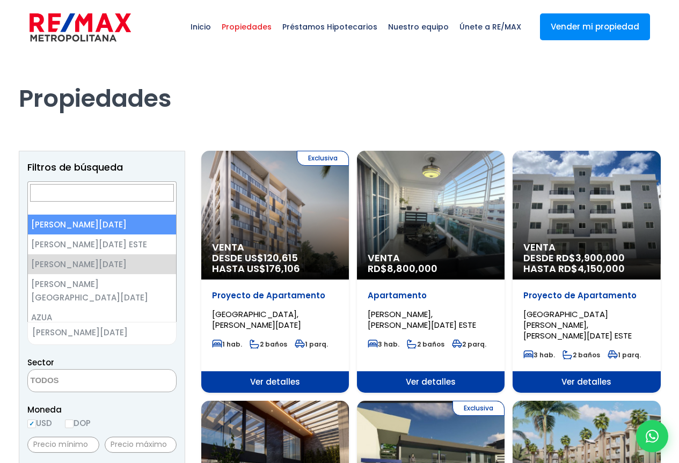
select select "1"
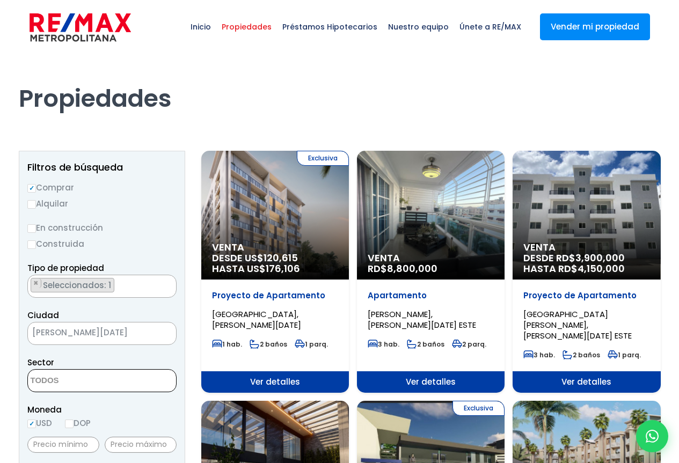
click at [48, 384] on textarea "Search" at bounding box center [80, 381] width 104 height 23
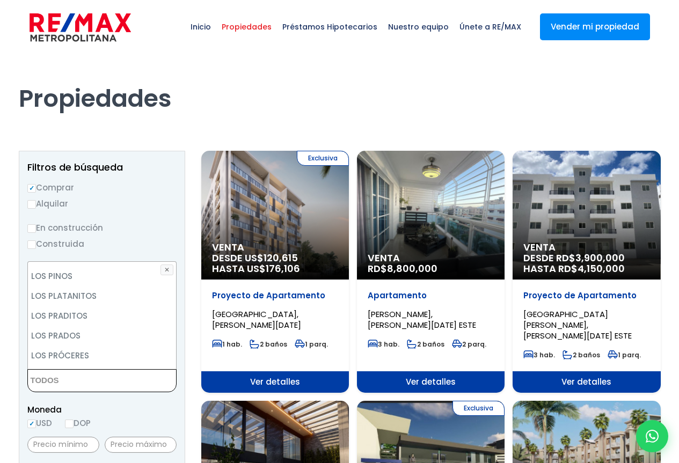
scroll to position [3224, 0]
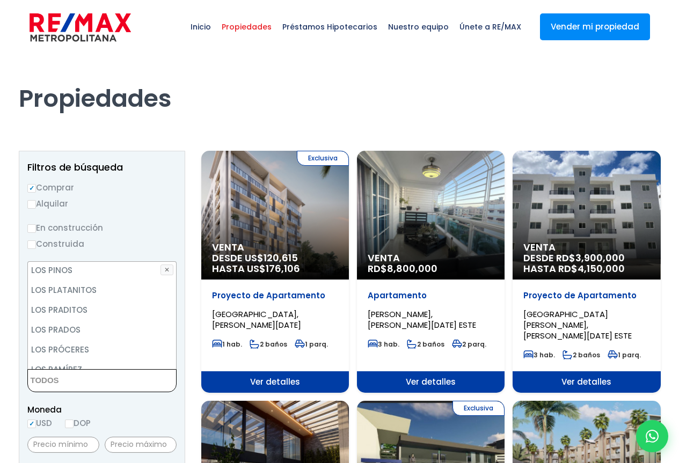
click at [60, 399] on li "LOS RÍOS" at bounding box center [102, 409] width 148 height 20
select select "36"
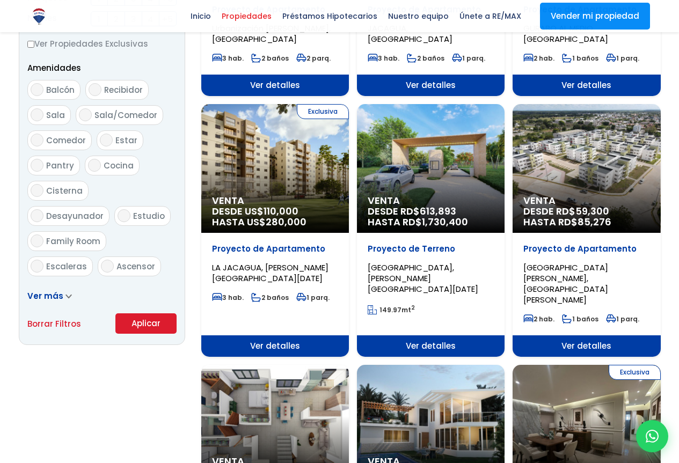
scroll to position [536, 0]
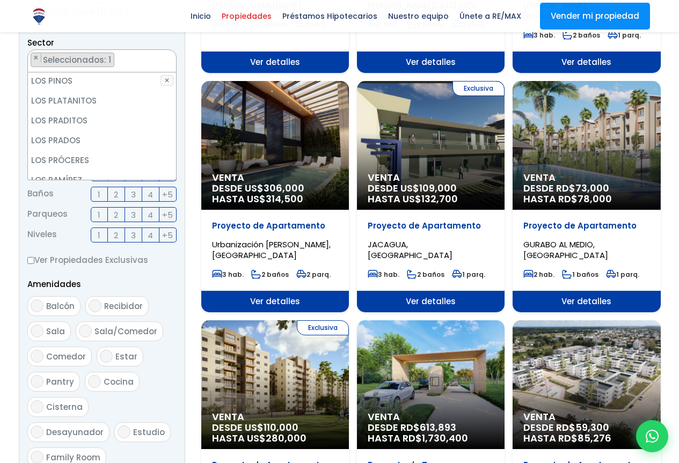
click at [144, 322] on form "Comprar Alquilar En construcción Construida Tipo de propiedad APARTAMENTO CASA …" at bounding box center [101, 205] width 149 height 689
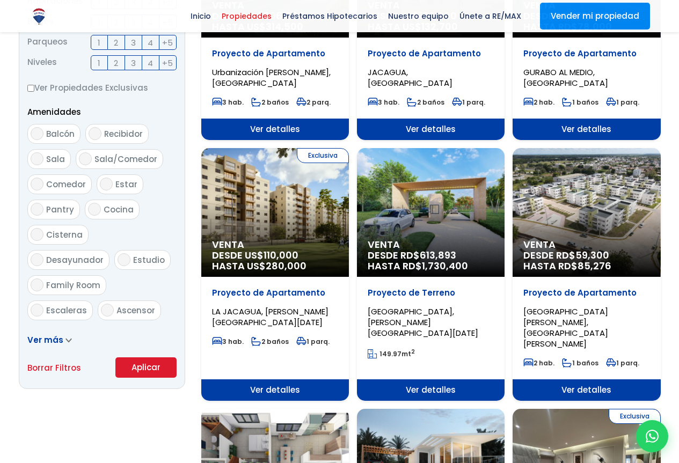
scroll to position [492, 0]
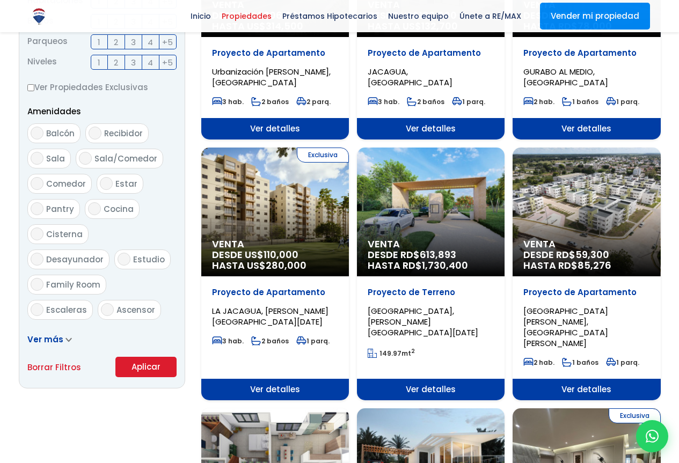
click at [154, 366] on button "Aplicar" at bounding box center [145, 367] width 61 height 20
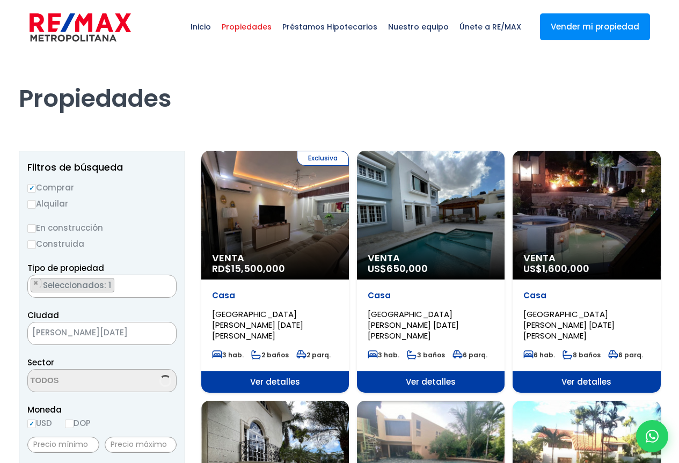
scroll to position [2048, 0]
select select "36"
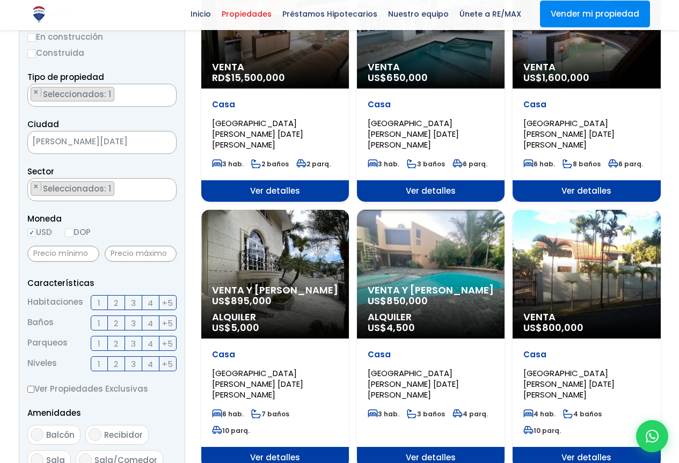
scroll to position [215, 0]
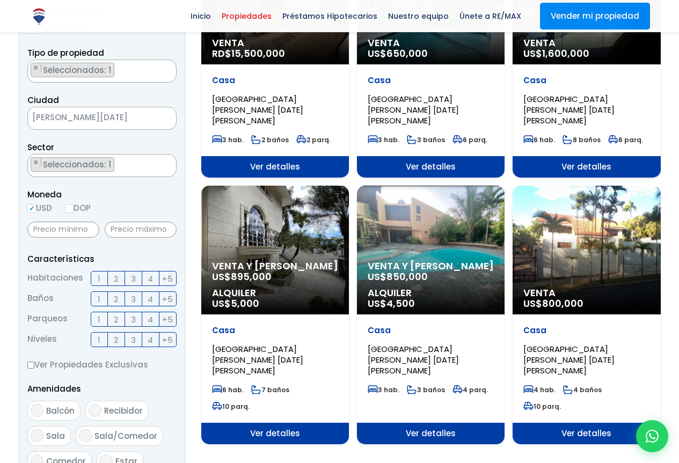
click at [349, 178] on span "Ver detalles" at bounding box center [275, 166] width 148 height 21
